Goal: Obtain resource: Obtain resource

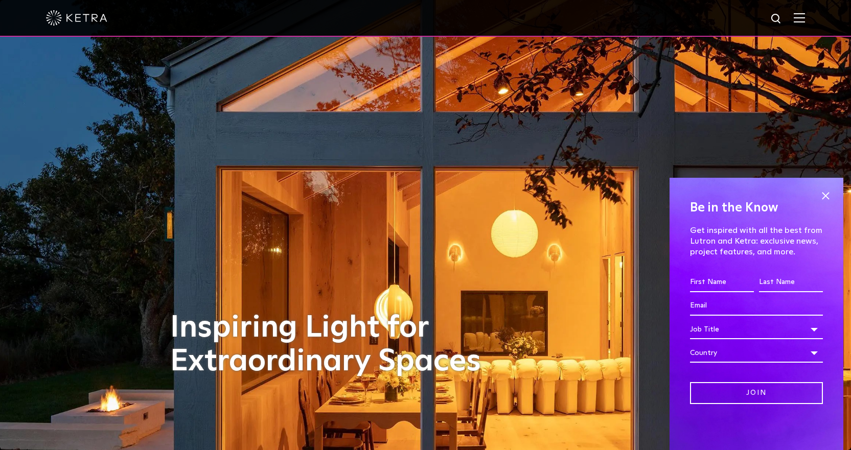
click at [805, 17] on img at bounding box center [799, 18] width 11 height 10
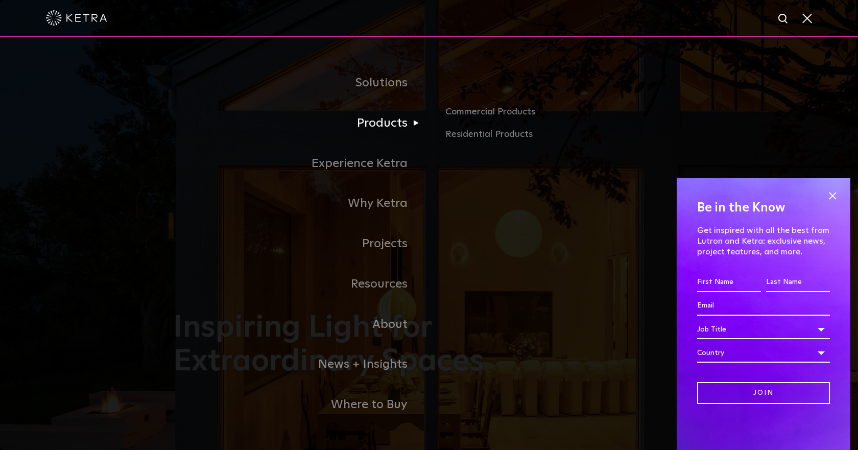
click at [377, 131] on link "Products" at bounding box center [301, 123] width 255 height 40
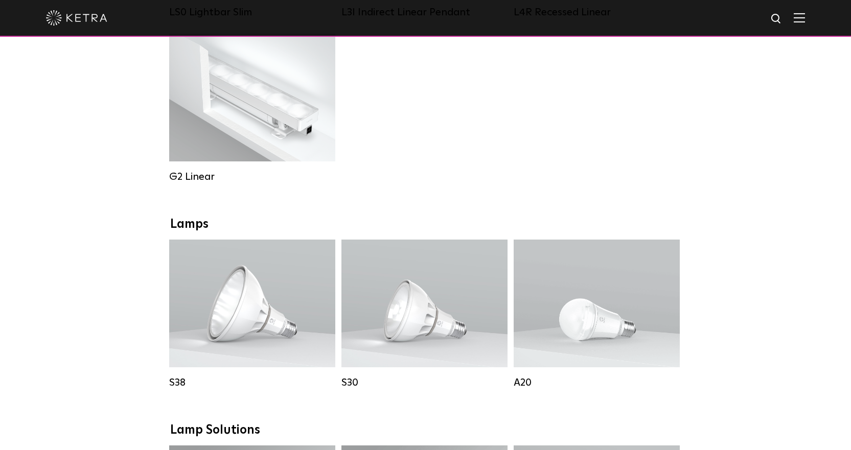
scroll to position [613, 0]
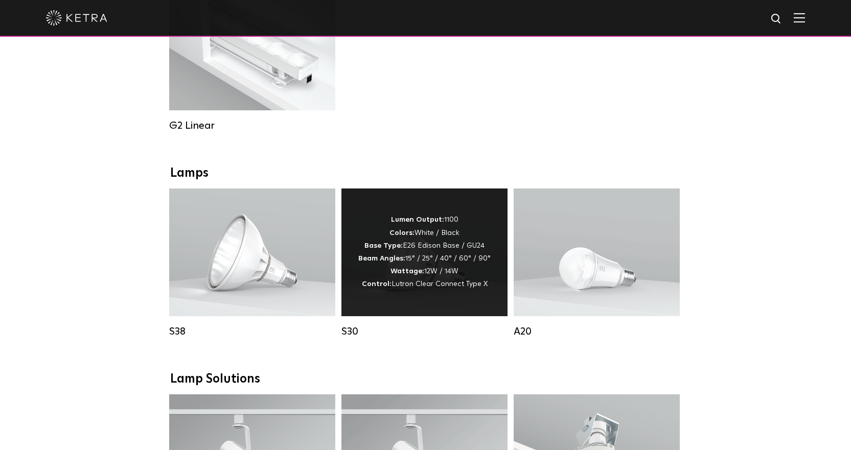
click at [412, 275] on strong "Wattage:" at bounding box center [407, 271] width 34 height 7
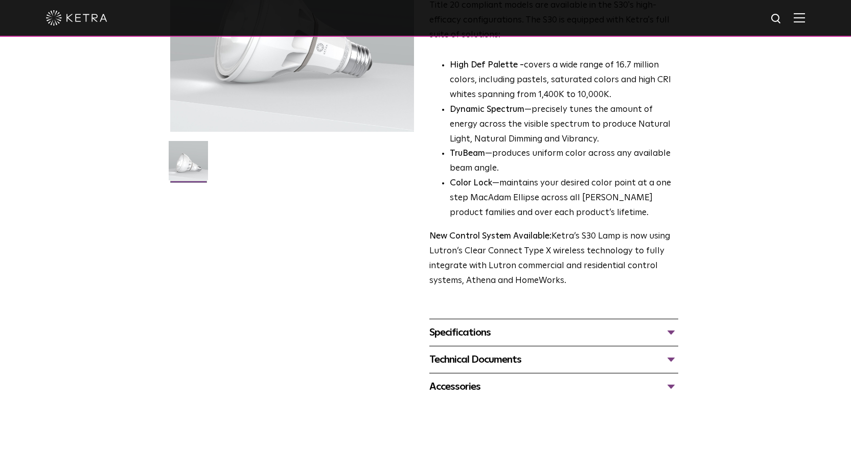
scroll to position [255, 0]
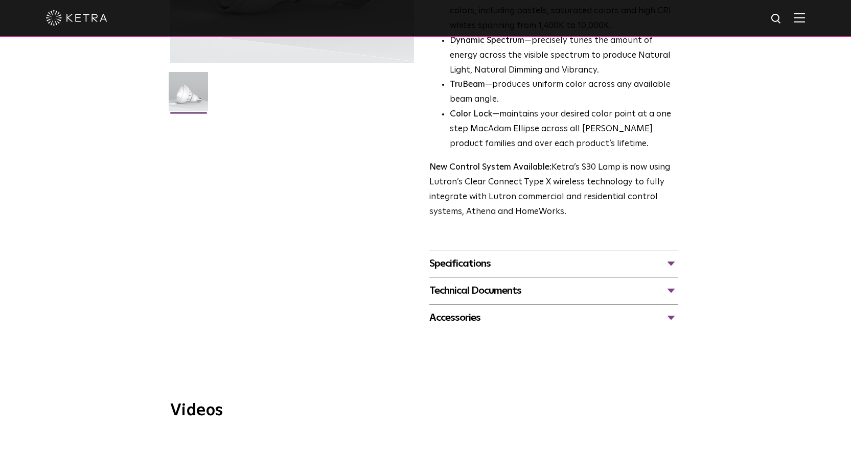
click at [529, 288] on div "Technical Documents" at bounding box center [553, 291] width 249 height 16
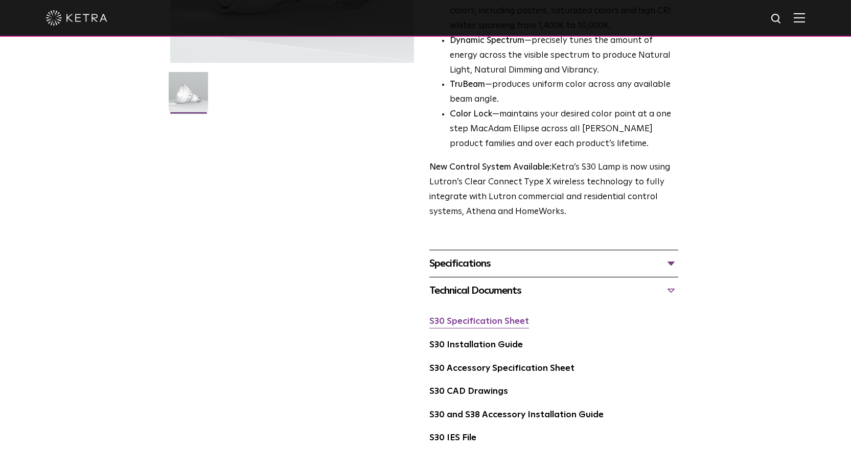
click at [504, 321] on link "S30 Specification Sheet" at bounding box center [479, 321] width 100 height 9
